Goal: Task Accomplishment & Management: Manage account settings

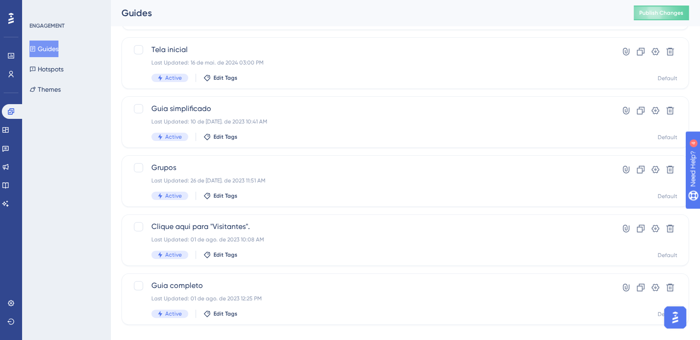
scroll to position [230, 0]
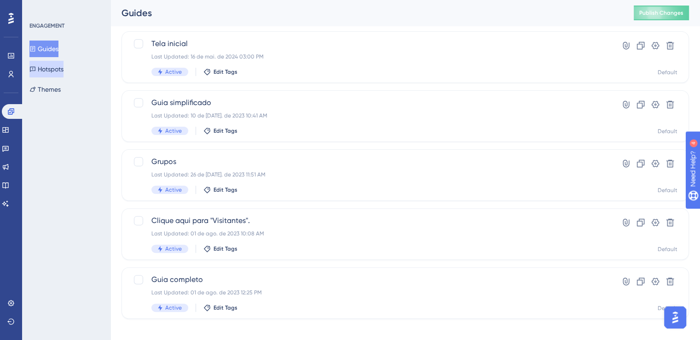
click at [58, 68] on button "Hotspots" at bounding box center [46, 69] width 34 height 17
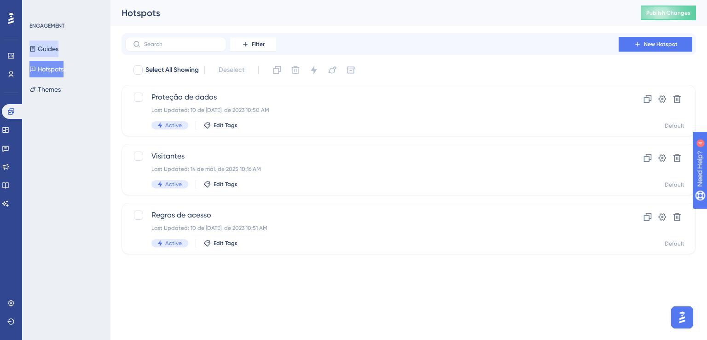
click at [57, 48] on button "Guides" at bounding box center [43, 49] width 29 height 17
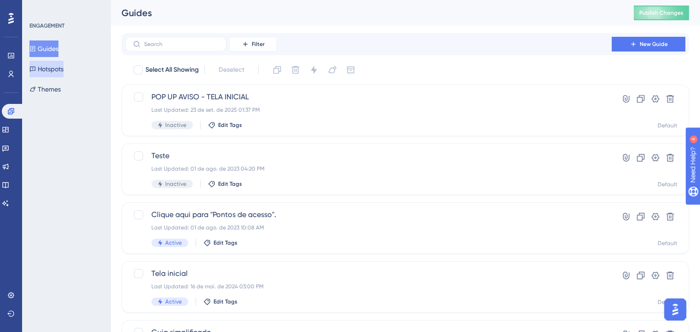
click at [55, 75] on button "Hotspots" at bounding box center [46, 69] width 34 height 17
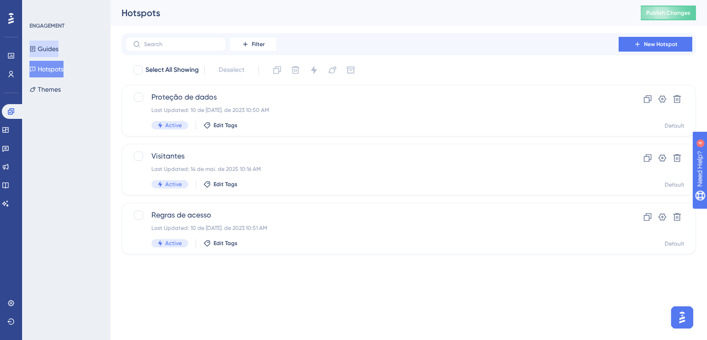
click at [57, 50] on button "Guides" at bounding box center [43, 49] width 29 height 17
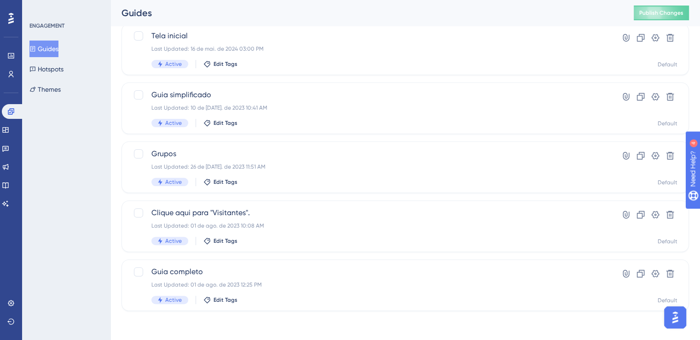
scroll to position [238, 0]
click at [63, 71] on button "Hotspots" at bounding box center [46, 69] width 34 height 17
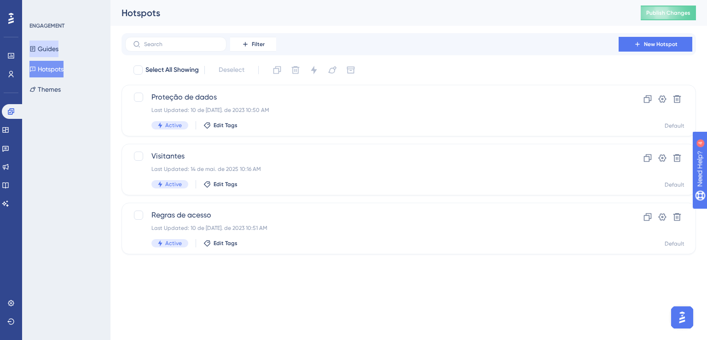
click at [56, 46] on button "Guides" at bounding box center [43, 49] width 29 height 17
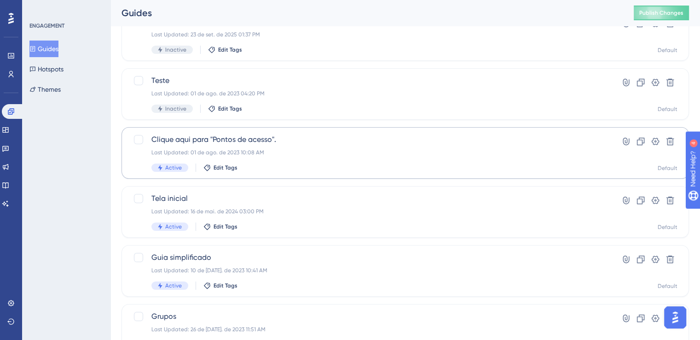
scroll to position [92, 0]
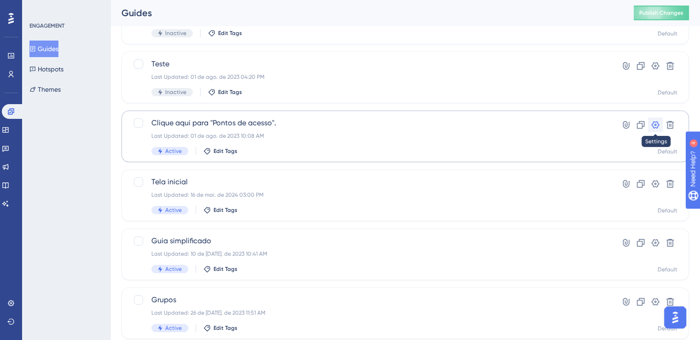
click at [654, 126] on icon at bounding box center [655, 124] width 9 height 9
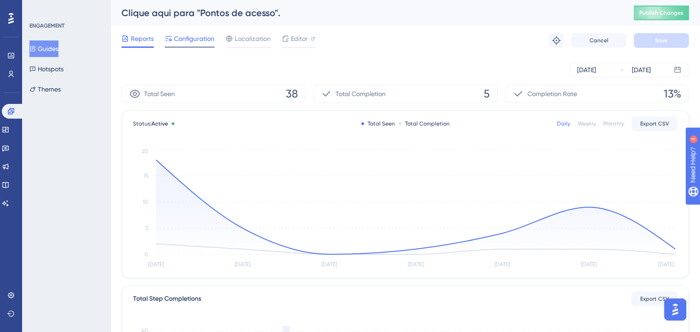
click at [190, 40] on span "Configuration" at bounding box center [194, 38] width 41 height 11
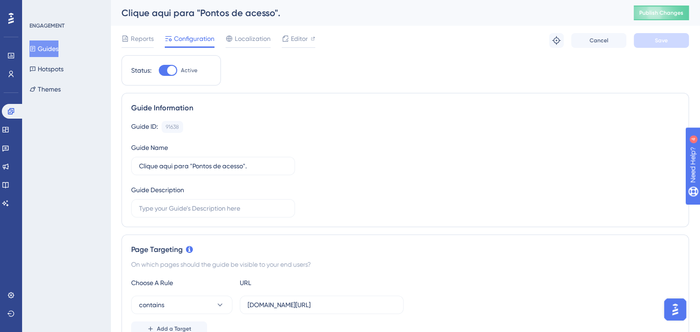
click at [171, 72] on div at bounding box center [171, 70] width 9 height 9
click at [159, 71] on input "Active" at bounding box center [158, 70] width 0 height 0
checkbox input "false"
click at [657, 43] on span "Save" at bounding box center [661, 40] width 13 height 7
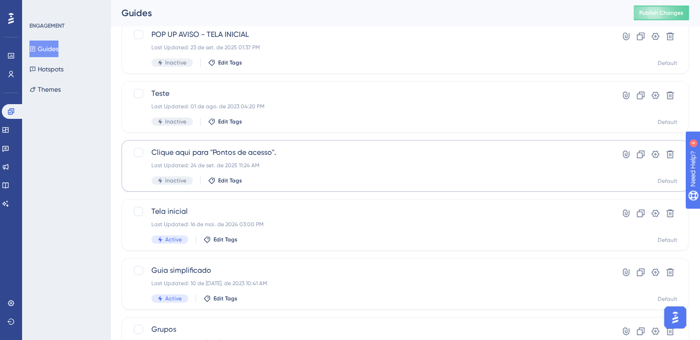
scroll to position [109, 0]
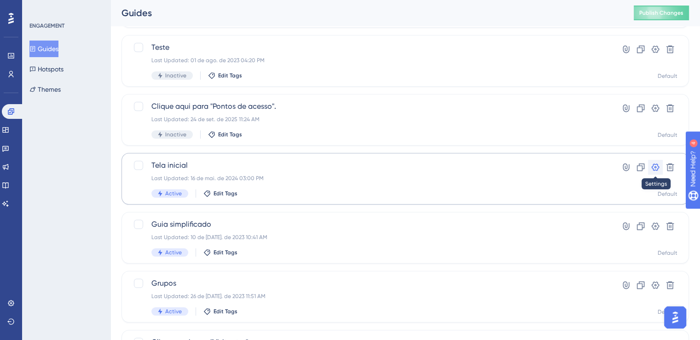
click at [657, 165] on icon at bounding box center [656, 166] width 8 height 7
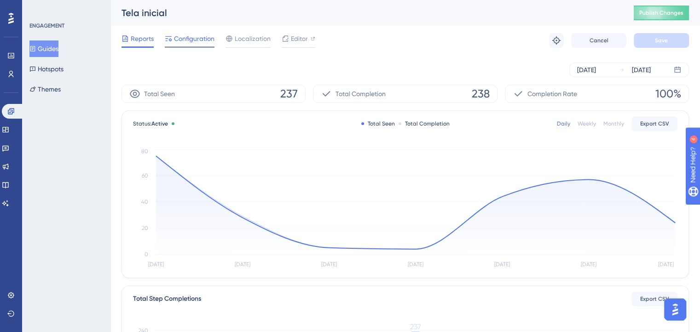
click at [181, 36] on span "Configuration" at bounding box center [194, 38] width 41 height 11
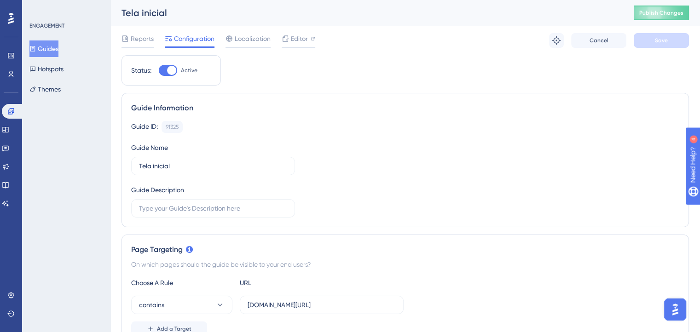
click at [168, 76] on div "Status: Active" at bounding box center [171, 70] width 99 height 30
click at [169, 70] on div at bounding box center [171, 70] width 9 height 9
click at [159, 70] on input "Active" at bounding box center [158, 70] width 0 height 0
checkbox input "false"
click at [674, 41] on button "Save" at bounding box center [661, 40] width 55 height 15
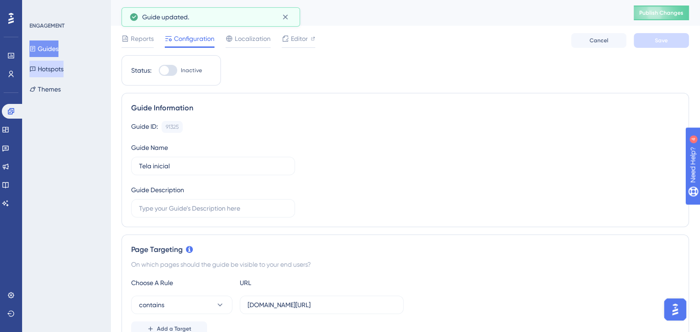
click at [50, 68] on button "Hotspots" at bounding box center [46, 69] width 34 height 17
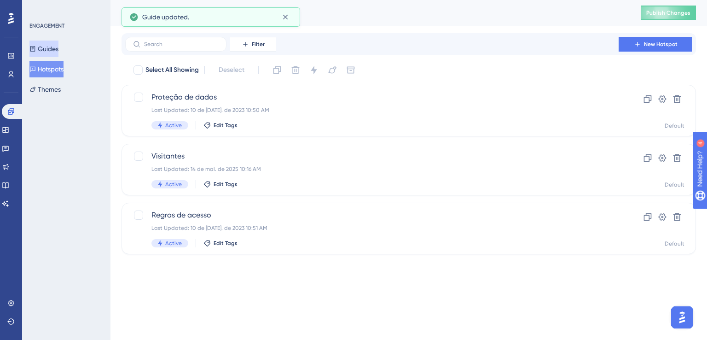
click at [53, 47] on button "Guides" at bounding box center [43, 49] width 29 height 17
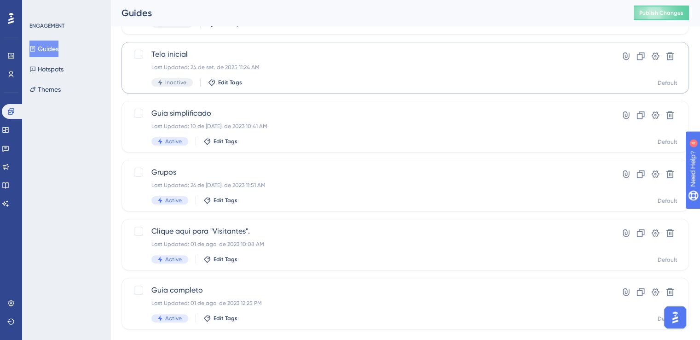
scroll to position [230, 0]
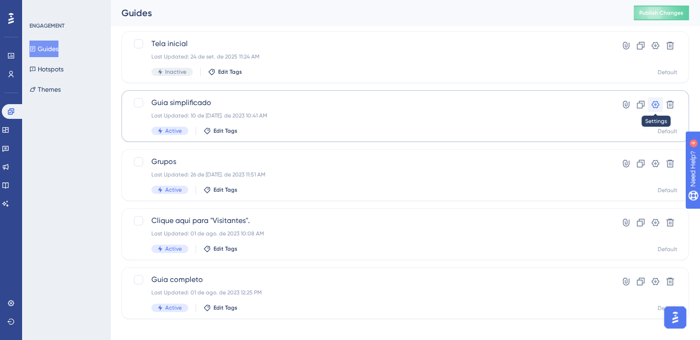
click at [656, 103] on icon at bounding box center [655, 104] width 9 height 9
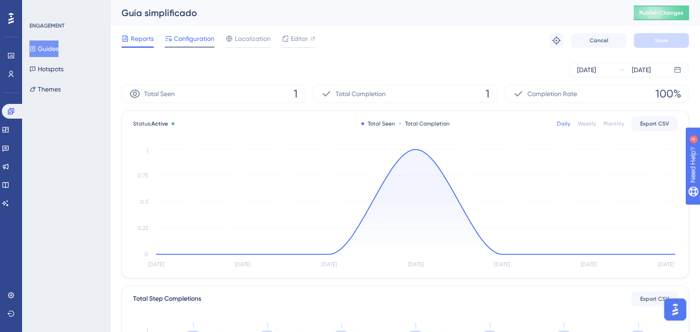
click at [186, 43] on span "Configuration" at bounding box center [194, 38] width 41 height 11
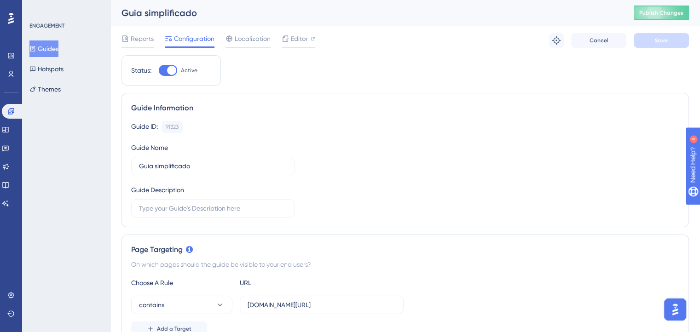
click at [173, 72] on div at bounding box center [171, 70] width 9 height 9
click at [159, 71] on input "Active" at bounding box center [158, 70] width 0 height 0
checkbox input "false"
click at [665, 43] on span "Save" at bounding box center [661, 40] width 13 height 7
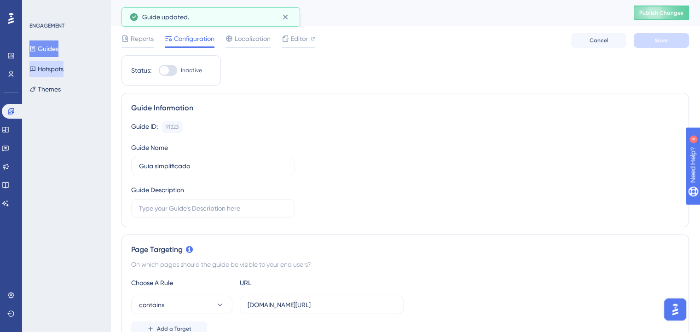
click at [51, 70] on button "Hotspots" at bounding box center [46, 69] width 34 height 17
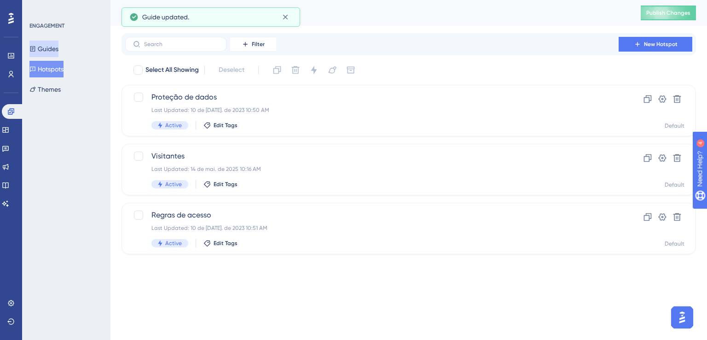
click at [58, 46] on button "Guides" at bounding box center [43, 49] width 29 height 17
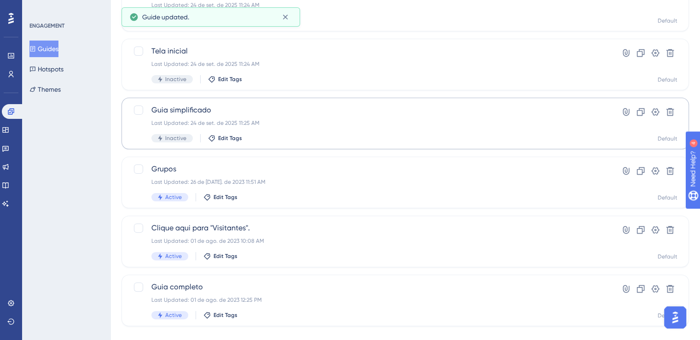
scroll to position [230, 0]
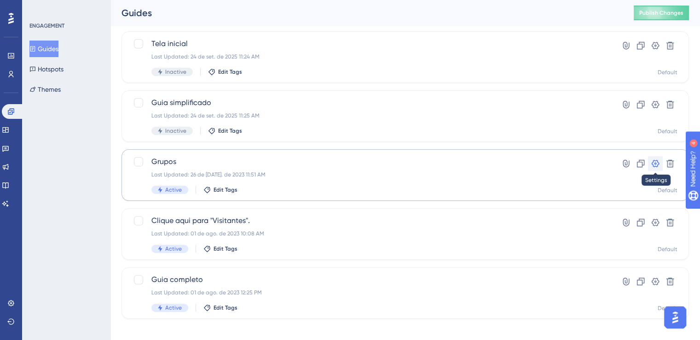
click at [658, 162] on icon at bounding box center [655, 163] width 9 height 9
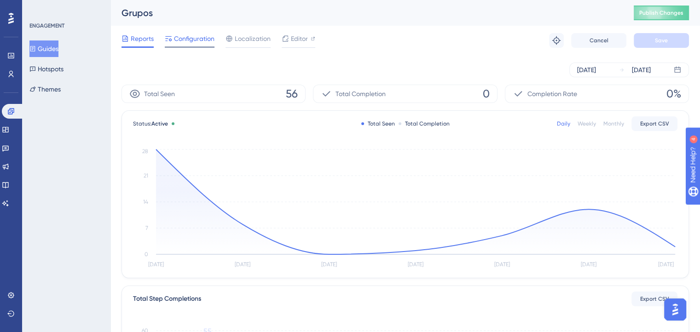
click at [197, 41] on span "Configuration" at bounding box center [194, 38] width 41 height 11
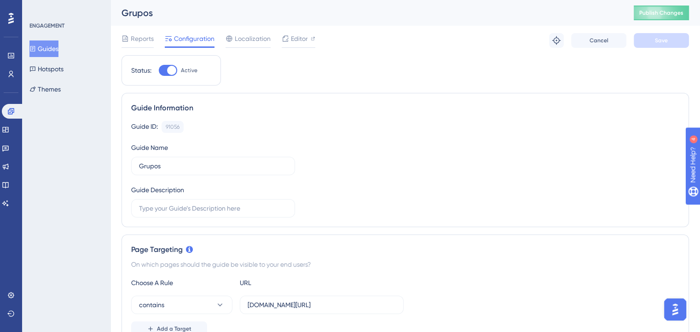
click at [172, 70] on div at bounding box center [171, 70] width 9 height 9
click at [159, 70] on input "Active" at bounding box center [158, 70] width 0 height 0
checkbox input "false"
click at [672, 39] on button "Save" at bounding box center [661, 40] width 55 height 15
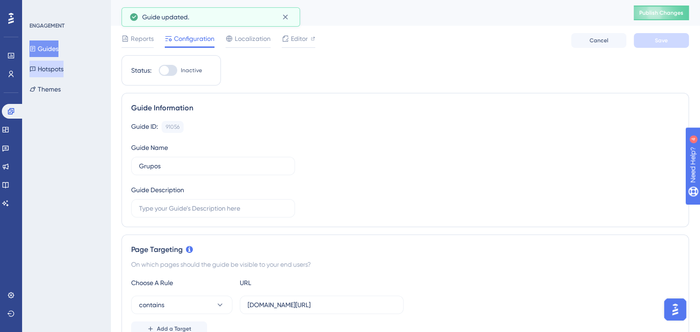
click at [55, 70] on button "Hotspots" at bounding box center [46, 69] width 34 height 17
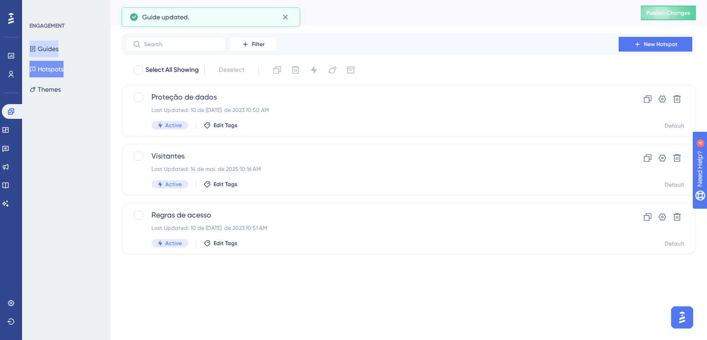
click at [58, 50] on button "Guides" at bounding box center [43, 49] width 29 height 17
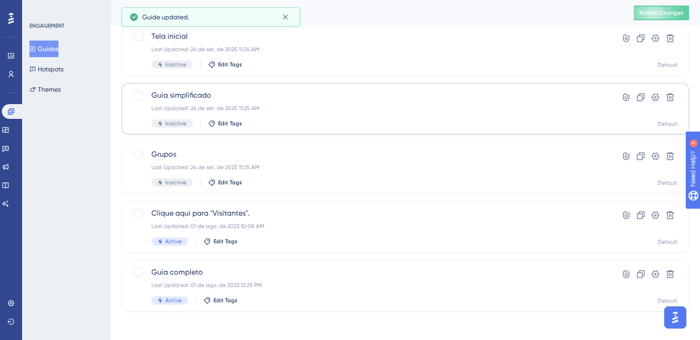
scroll to position [238, 0]
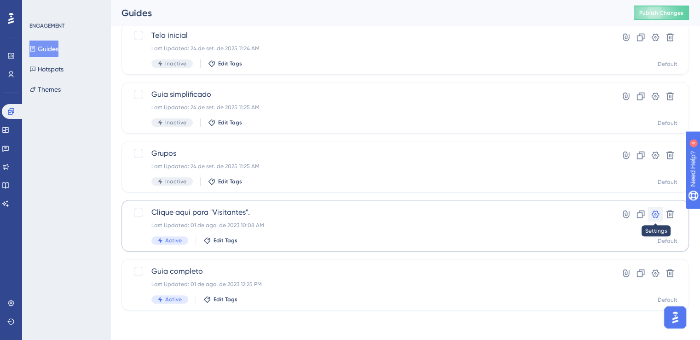
click at [652, 213] on icon at bounding box center [656, 213] width 8 height 7
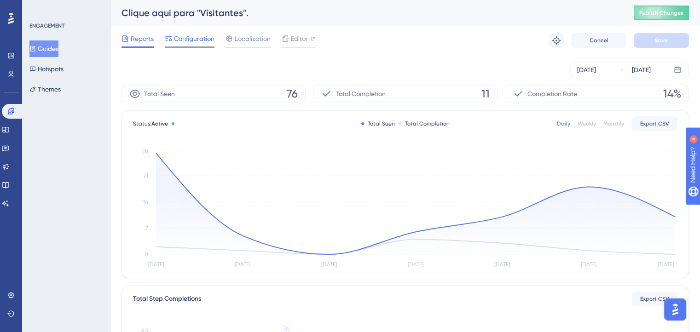
click at [176, 37] on span "Configuration" at bounding box center [194, 38] width 41 height 11
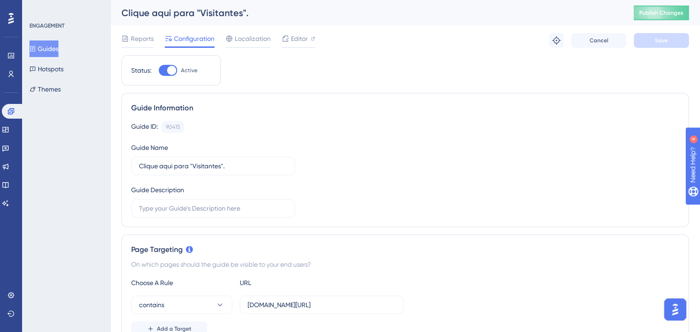
click at [169, 74] on div at bounding box center [171, 70] width 9 height 9
click at [159, 71] on input "Active" at bounding box center [158, 70] width 0 height 0
checkbox input "false"
click at [656, 43] on span "Save" at bounding box center [661, 40] width 13 height 7
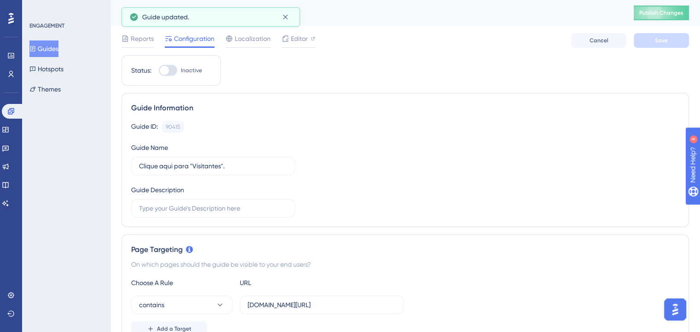
click at [49, 50] on button "Guides" at bounding box center [43, 49] width 29 height 17
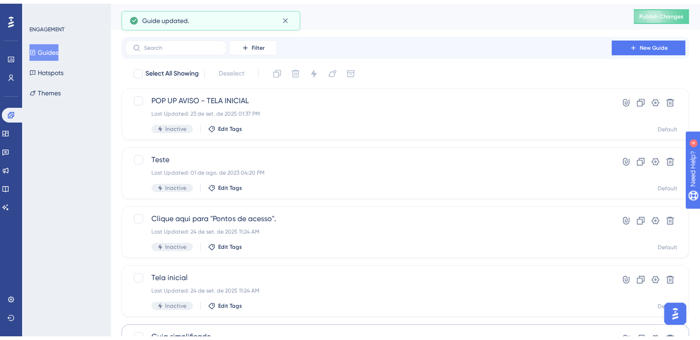
scroll to position [238, 0]
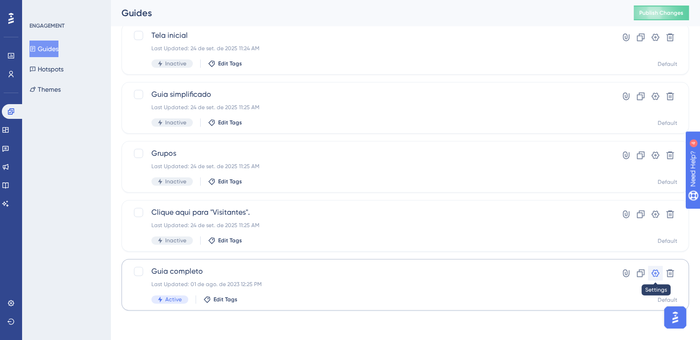
click at [657, 272] on icon at bounding box center [655, 272] width 9 height 9
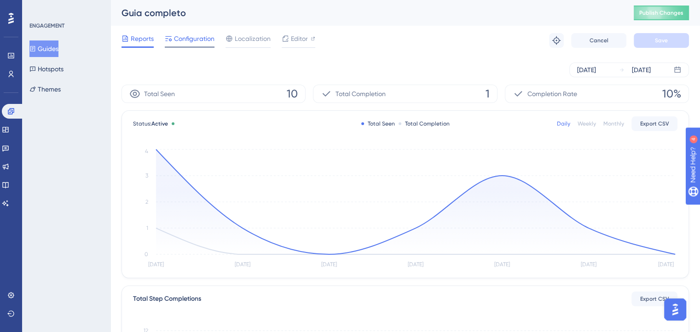
click at [192, 40] on span "Configuration" at bounding box center [194, 38] width 41 height 11
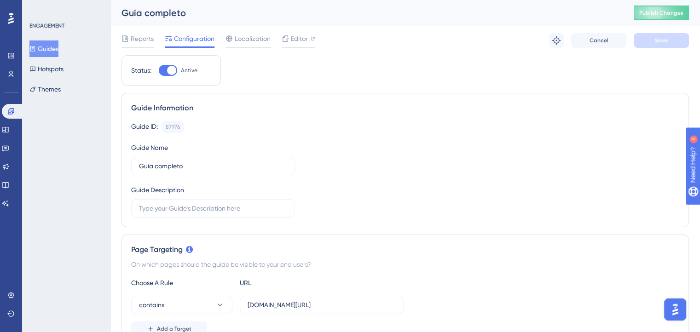
click at [173, 70] on div at bounding box center [171, 70] width 9 height 9
click at [159, 70] on input "Active" at bounding box center [158, 70] width 0 height 0
checkbox input "false"
click at [661, 38] on span "Save" at bounding box center [661, 40] width 13 height 7
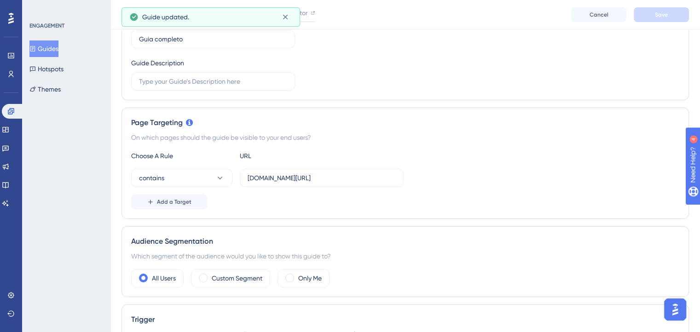
scroll to position [42, 0]
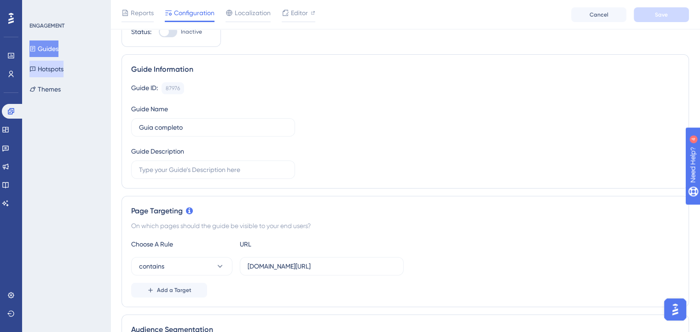
click at [58, 62] on button "Hotspots" at bounding box center [46, 69] width 34 height 17
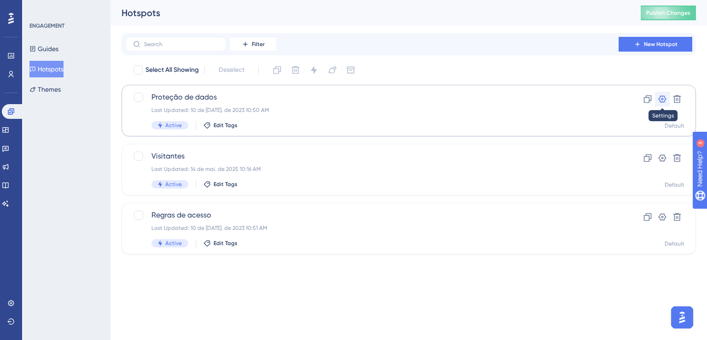
click at [663, 99] on icon at bounding box center [663, 98] width 8 height 7
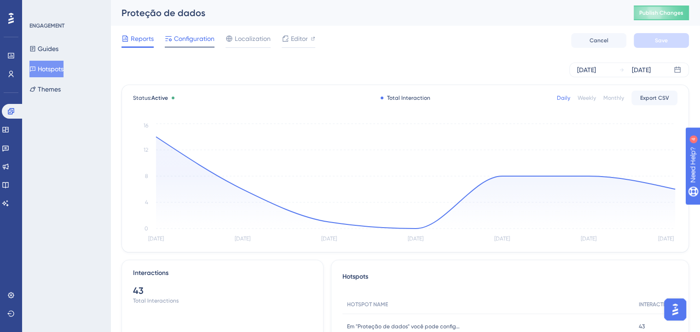
click at [191, 43] on span "Configuration" at bounding box center [194, 38] width 41 height 11
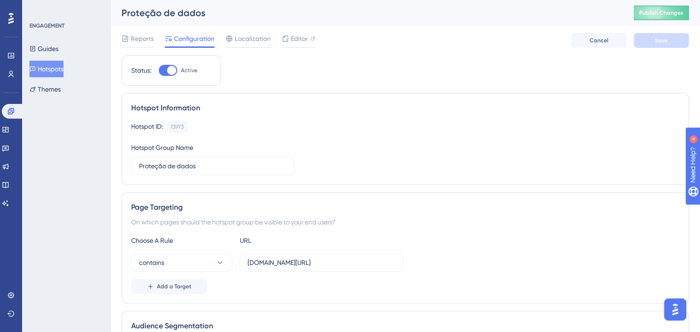
click at [172, 72] on div at bounding box center [171, 70] width 9 height 9
click at [159, 71] on input "Active" at bounding box center [158, 70] width 0 height 0
checkbox input "false"
click at [661, 41] on span "Save" at bounding box center [661, 40] width 13 height 7
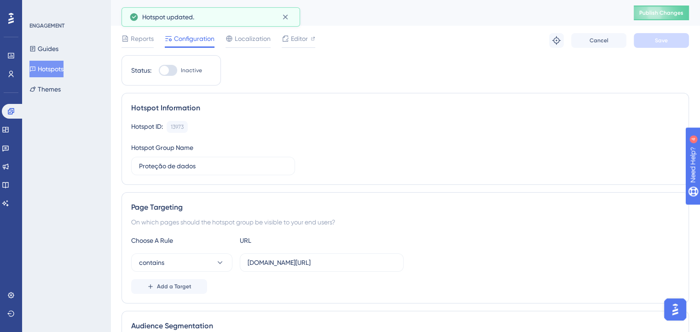
click at [54, 69] on button "Hotspots" at bounding box center [46, 69] width 34 height 17
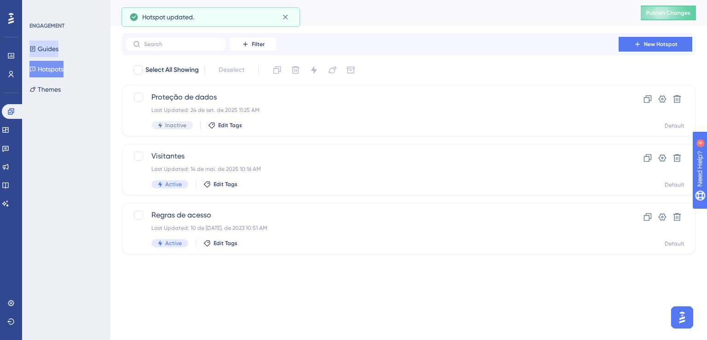
click at [56, 45] on button "Guides" at bounding box center [43, 49] width 29 height 17
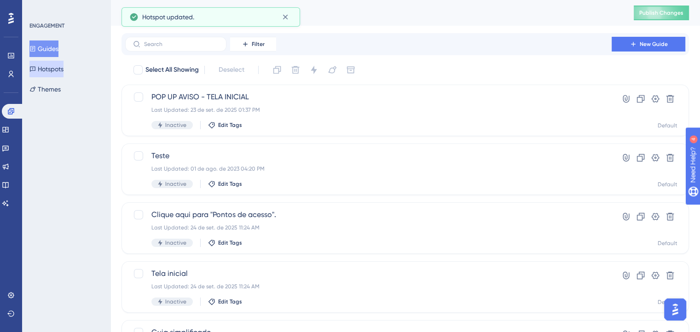
click at [55, 61] on button "Hotspots" at bounding box center [46, 69] width 34 height 17
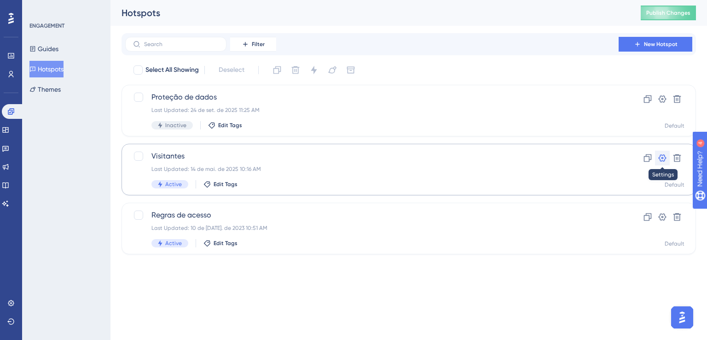
click at [663, 156] on icon at bounding box center [662, 157] width 9 height 9
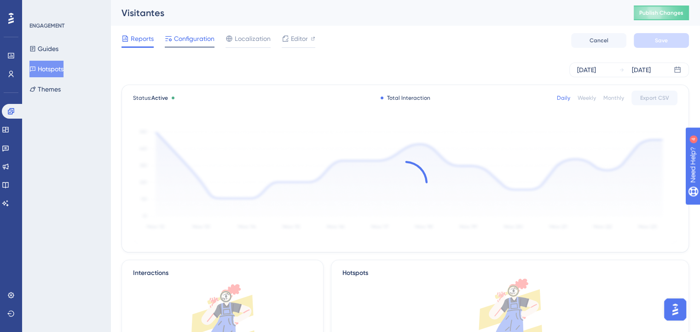
click at [201, 36] on span "Configuration" at bounding box center [194, 38] width 41 height 11
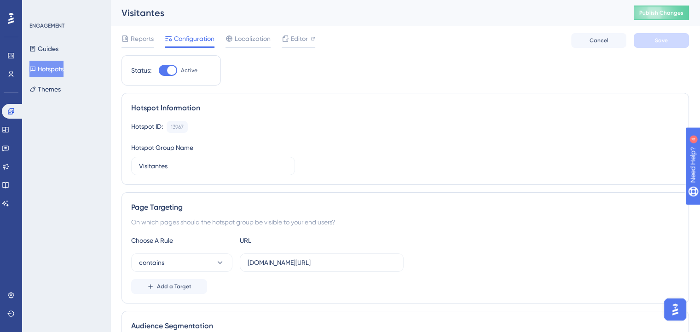
click at [169, 71] on div at bounding box center [171, 70] width 9 height 9
click at [159, 71] on input "Active" at bounding box center [158, 70] width 0 height 0
checkbox input "false"
click at [658, 43] on span "Save" at bounding box center [661, 40] width 13 height 7
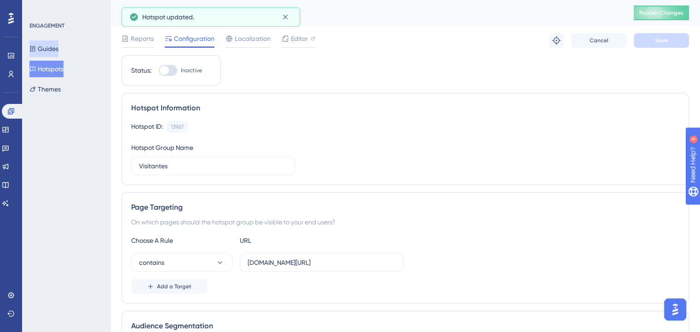
click at [57, 46] on button "Guides" at bounding box center [43, 49] width 29 height 17
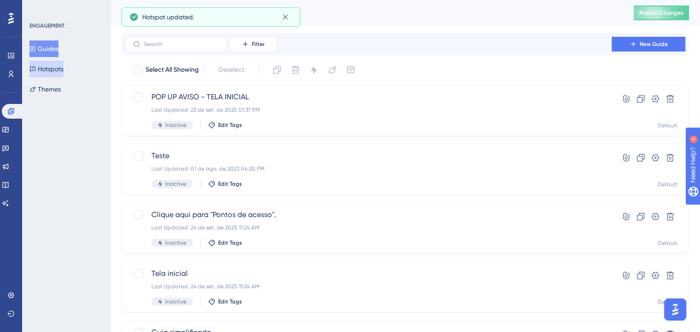
click at [55, 68] on button "Hotspots" at bounding box center [46, 69] width 34 height 17
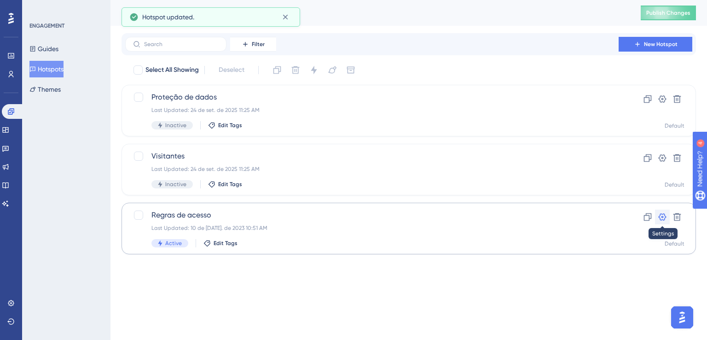
click at [662, 218] on icon at bounding box center [663, 216] width 8 height 7
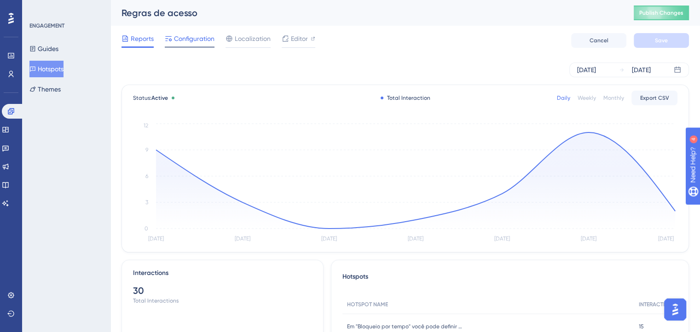
click at [187, 42] on span "Configuration" at bounding box center [194, 38] width 41 height 11
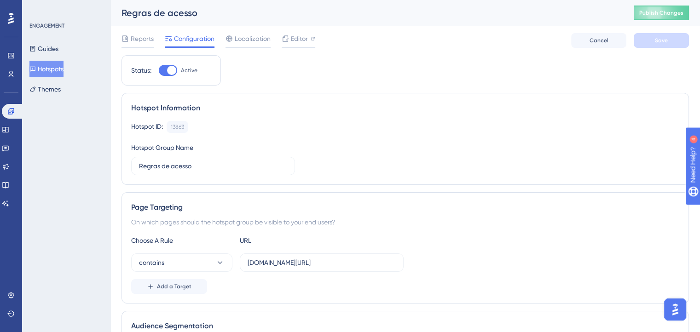
click at [173, 71] on div at bounding box center [171, 70] width 9 height 9
click at [159, 71] on input "Active" at bounding box center [158, 70] width 0 height 0
checkbox input "false"
click at [666, 43] on span "Save" at bounding box center [661, 40] width 13 height 7
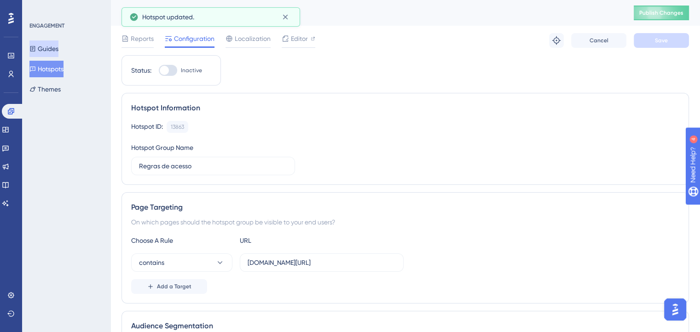
click at [46, 50] on button "Guides" at bounding box center [43, 49] width 29 height 17
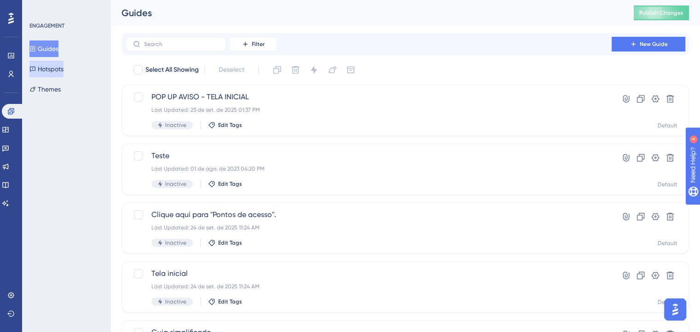
click at [59, 67] on button "Hotspots" at bounding box center [46, 69] width 34 height 17
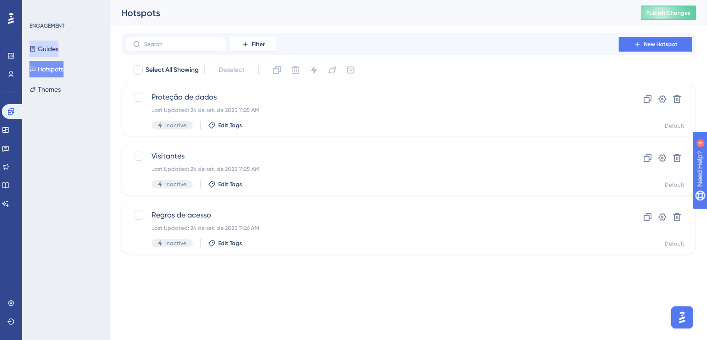
click at [58, 45] on button "Guides" at bounding box center [43, 49] width 29 height 17
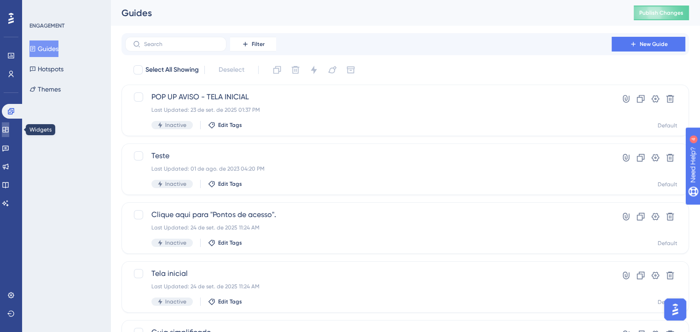
click at [9, 131] on icon at bounding box center [5, 129] width 7 height 7
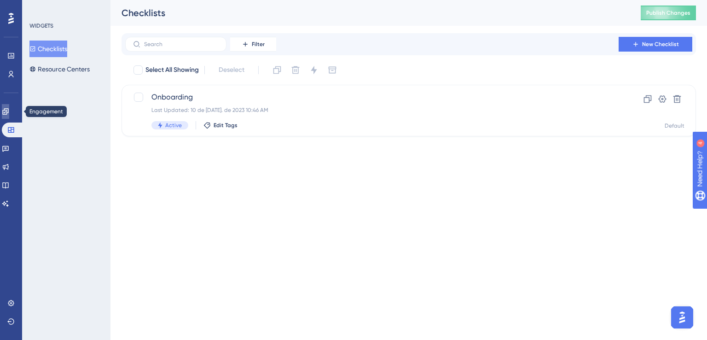
click at [8, 110] on icon at bounding box center [5, 111] width 6 height 6
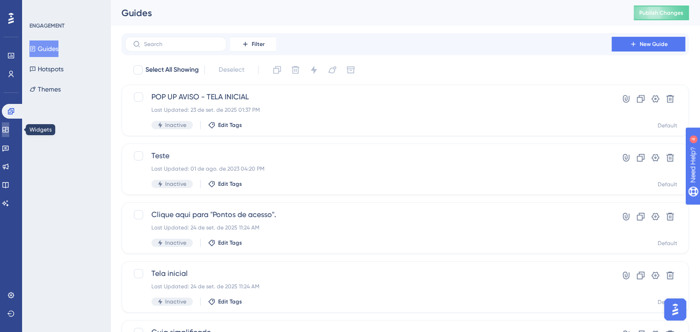
click at [9, 127] on icon at bounding box center [5, 129] width 7 height 7
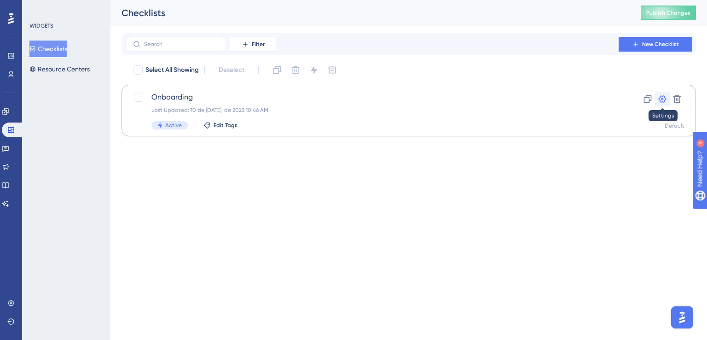
click at [665, 100] on icon at bounding box center [663, 98] width 8 height 7
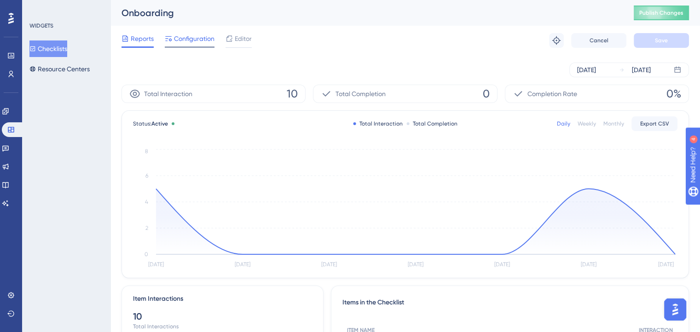
click at [188, 38] on span "Configuration" at bounding box center [194, 38] width 41 height 11
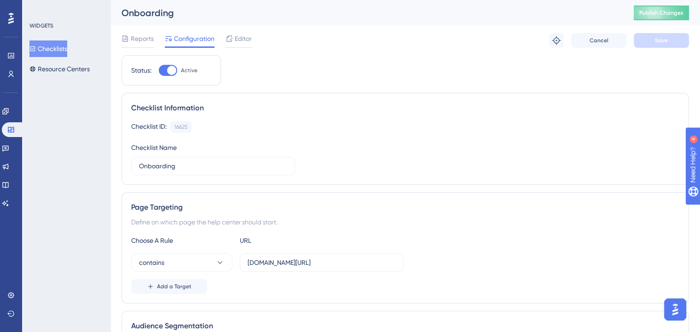
click at [173, 69] on div at bounding box center [171, 70] width 9 height 9
click at [159, 70] on input "Active" at bounding box center [158, 70] width 0 height 0
checkbox input "false"
click at [665, 41] on span "Save" at bounding box center [661, 40] width 13 height 7
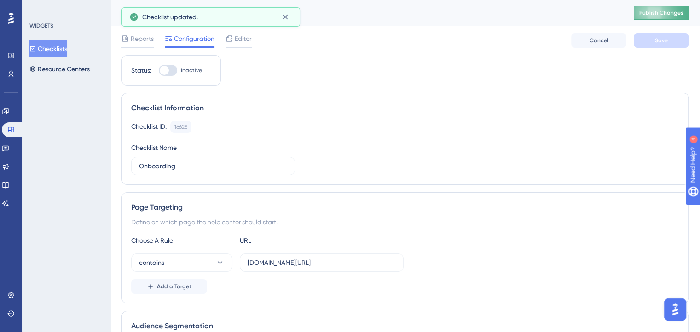
click at [665, 15] on span "Publish Changes" at bounding box center [661, 12] width 44 height 7
